Goal: Navigation & Orientation: Find specific page/section

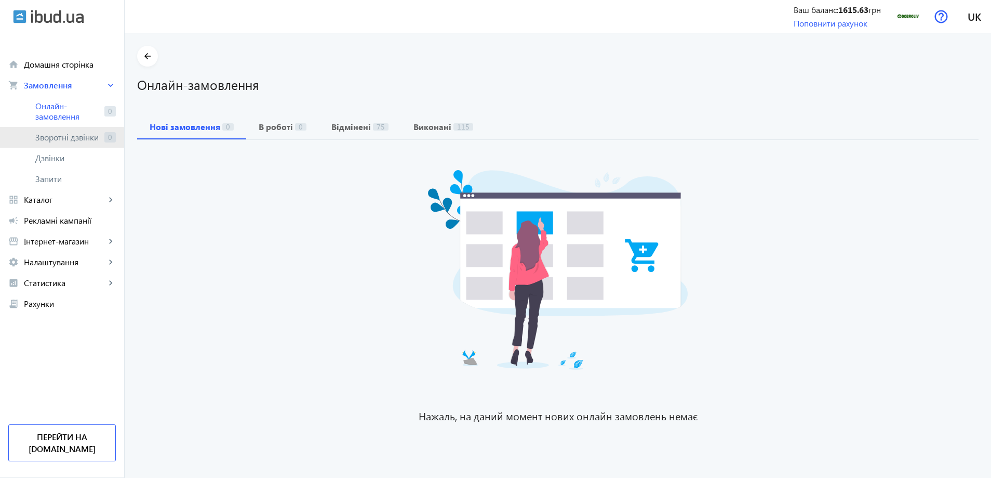
click at [59, 139] on span "Зворотні дзвінки" at bounding box center [67, 137] width 65 height 10
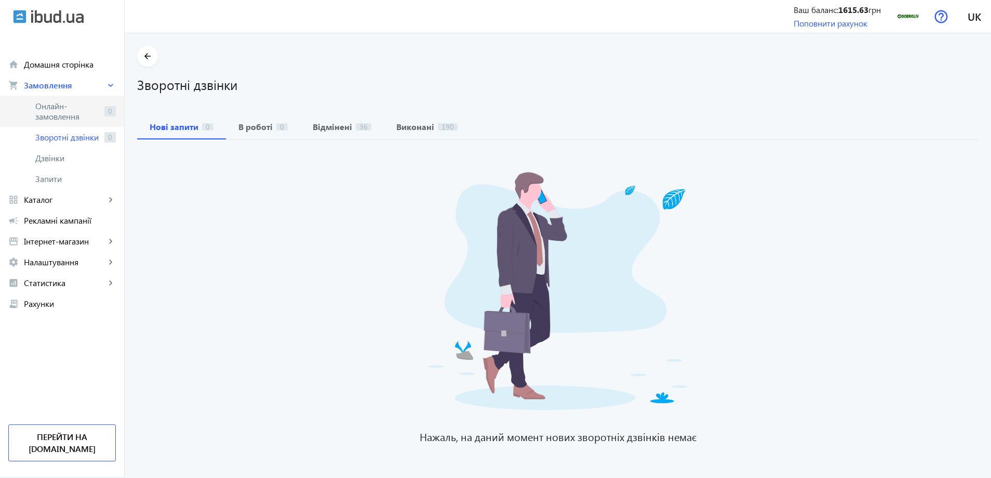
click at [58, 108] on span "Онлайн-замовлення" at bounding box center [67, 111] width 65 height 21
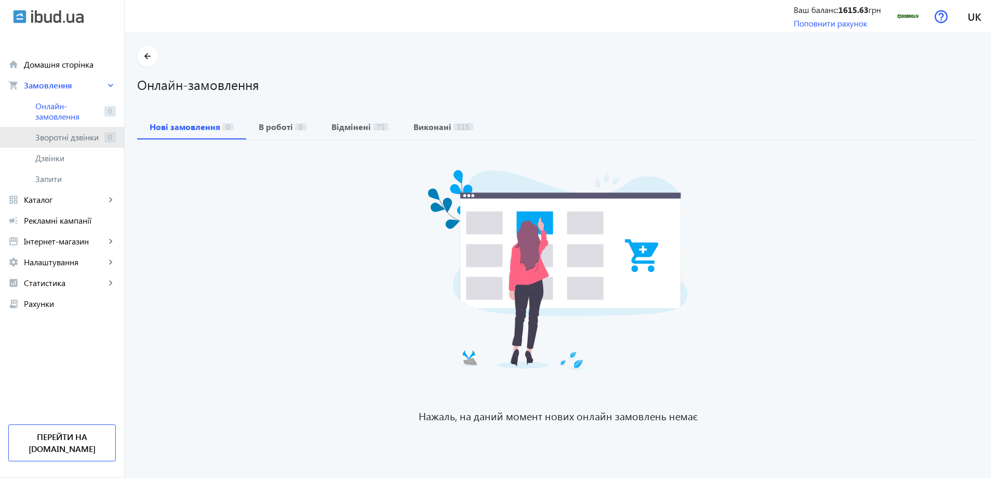
click at [60, 137] on span "Зворотні дзвінки" at bounding box center [67, 137] width 65 height 10
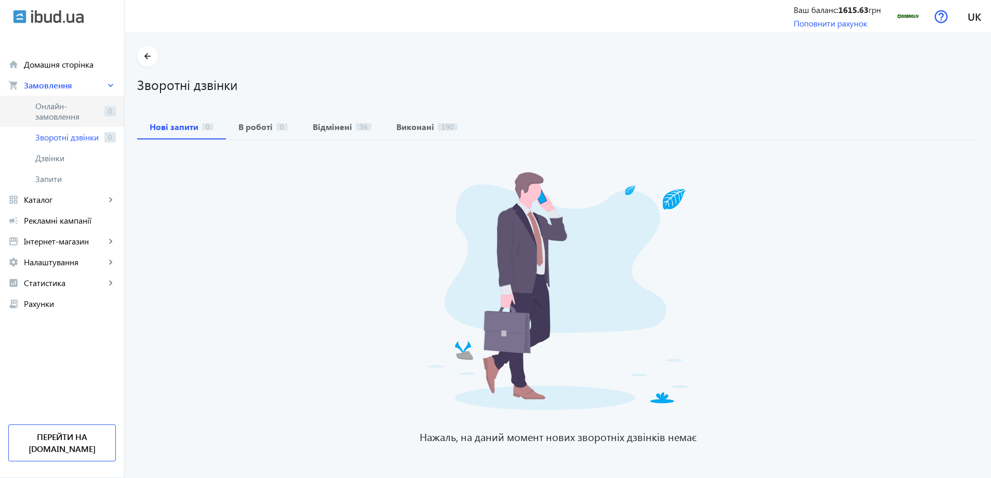
click at [65, 114] on span "Онлайн-замовлення" at bounding box center [67, 111] width 65 height 21
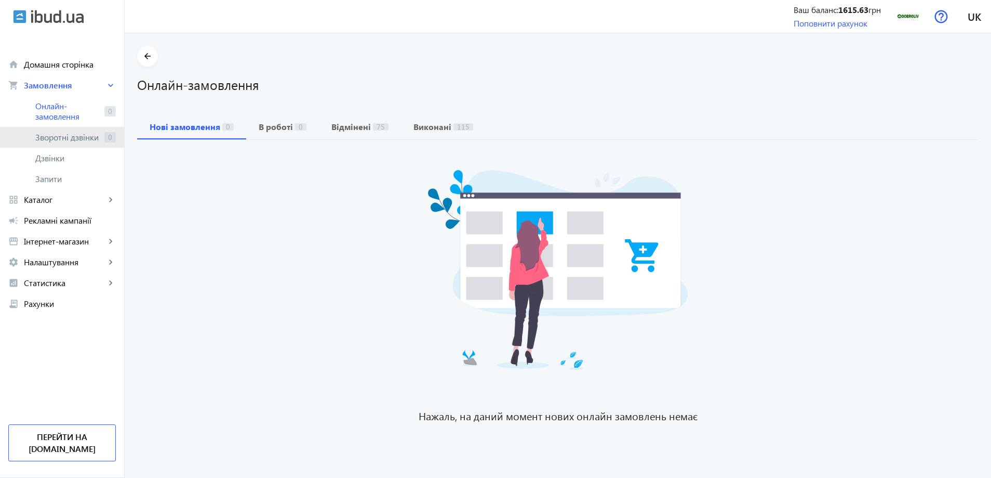
click at [65, 136] on span "Зворотні дзвінки" at bounding box center [67, 137] width 65 height 10
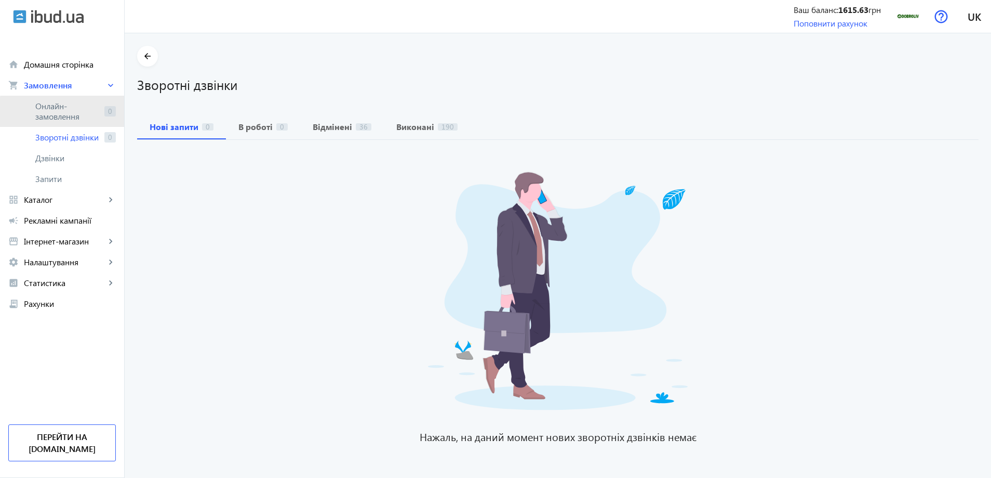
click at [65, 117] on span "Онлайн-замовлення" at bounding box center [67, 111] width 65 height 21
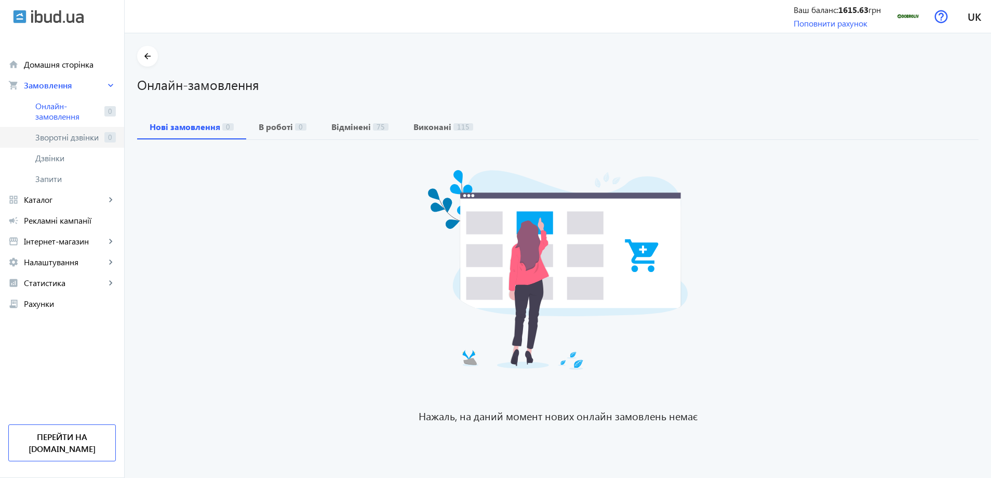
click at [66, 143] on link "Зворотні дзвінки 0" at bounding box center [62, 137] width 124 height 21
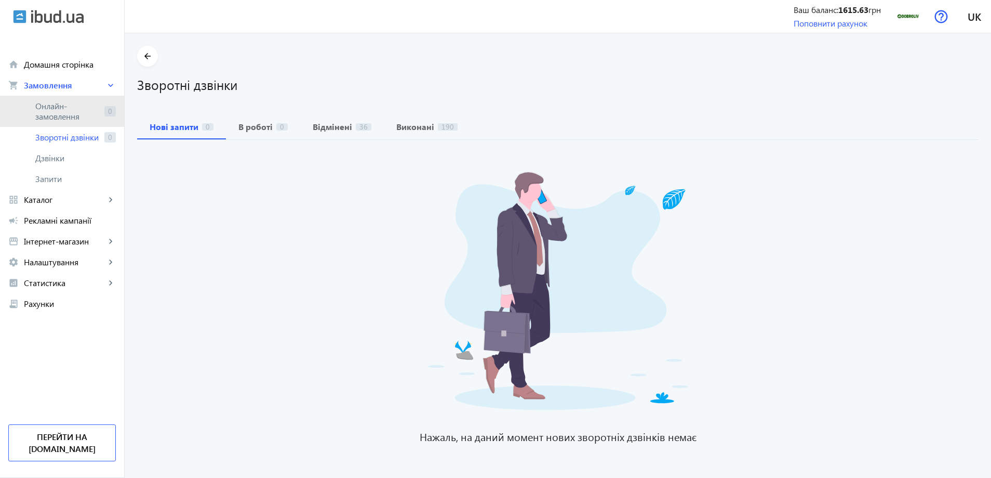
click at [66, 125] on link "Онлайн-замовлення 0" at bounding box center [62, 111] width 124 height 31
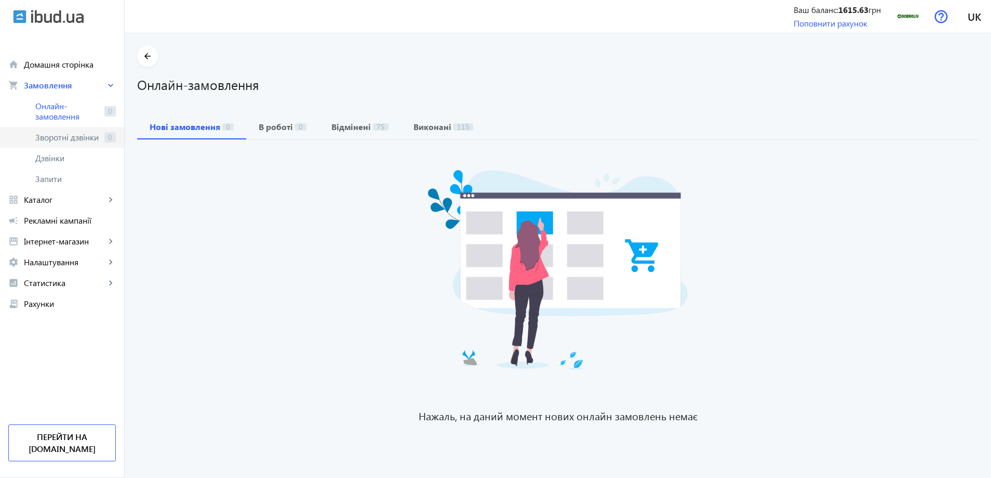
click at [72, 143] on link "Зворотні дзвінки 0" at bounding box center [62, 137] width 124 height 21
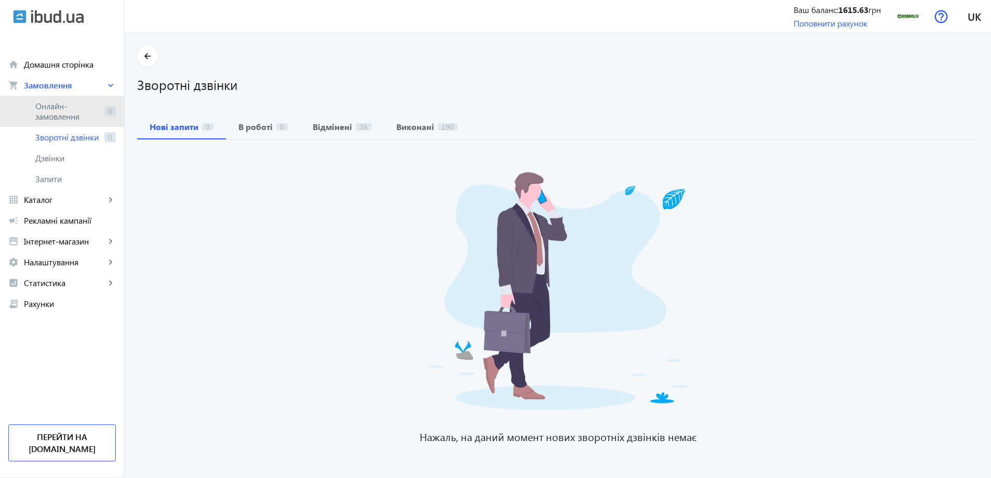
click at [72, 121] on span "Онлайн-замовлення" at bounding box center [67, 111] width 65 height 21
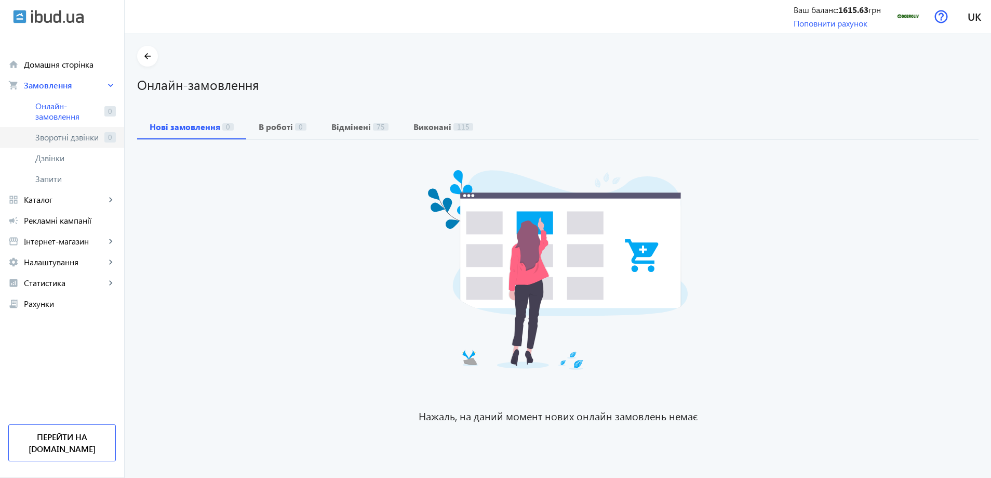
click at [68, 147] on link "Зворотні дзвінки 0" at bounding box center [62, 137] width 124 height 21
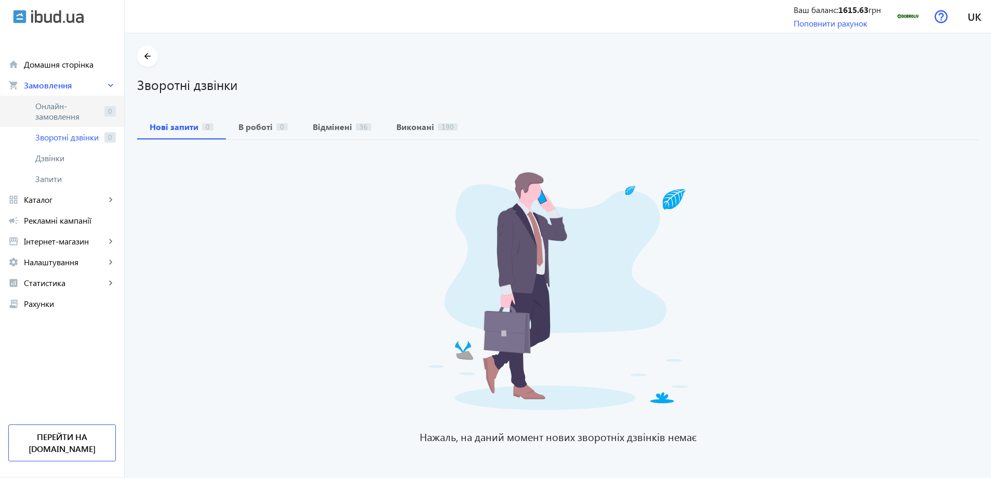
click at [68, 116] on span "Онлайн-замовлення" at bounding box center [67, 111] width 65 height 21
